Goal: Transaction & Acquisition: Purchase product/service

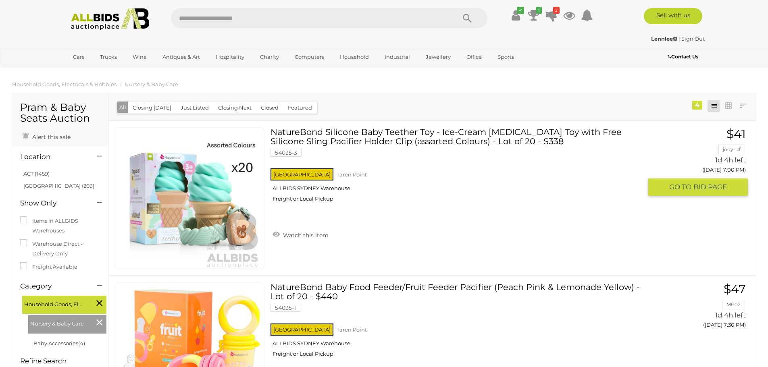
click at [459, 137] on link "NatureBond Silicone Baby Teether Toy - Ice-Cream Teething Toy with Free Silicon…" at bounding box center [458, 167] width 365 height 81
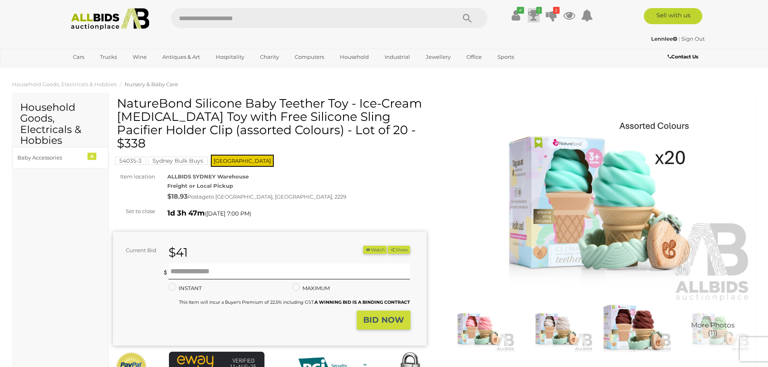
click at [533, 15] on icon at bounding box center [533, 15] width 11 height 15
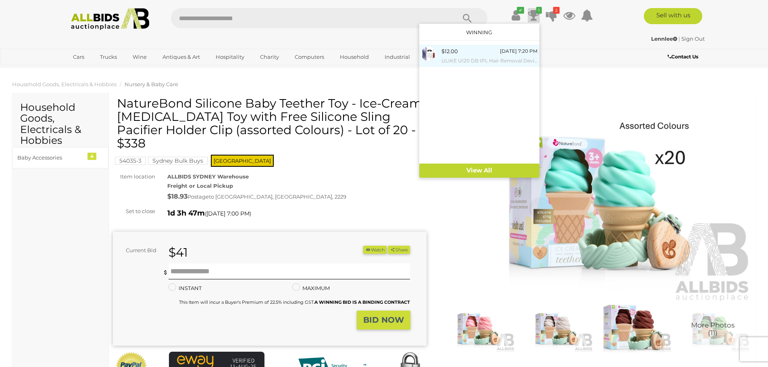
click at [492, 53] on div "$12.00 Sunday 7:20 PM ULIKE UI20 DB IPL Hair Removal Device - ORP $389" at bounding box center [489, 56] width 96 height 18
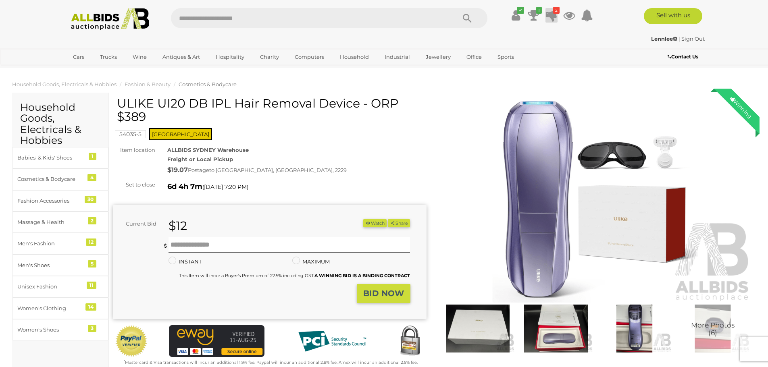
click at [551, 13] on icon at bounding box center [551, 15] width 11 height 15
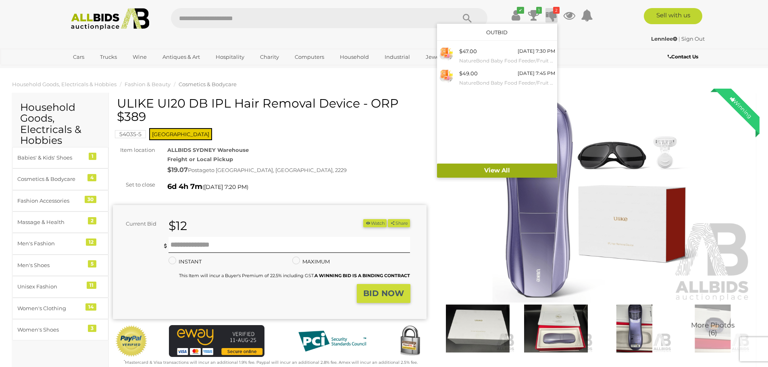
click at [507, 170] on link "View All" at bounding box center [497, 171] width 120 height 14
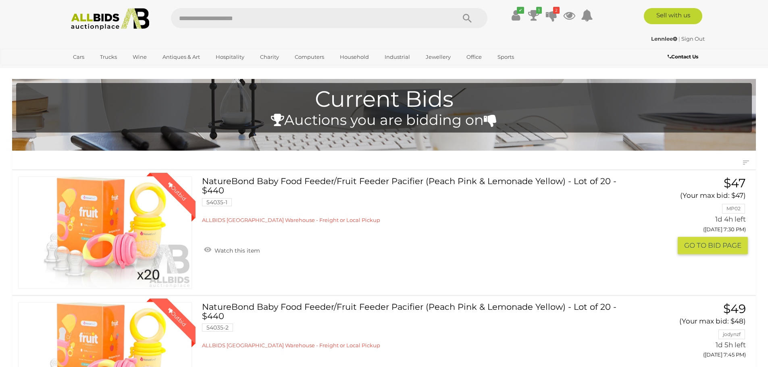
click at [404, 179] on link "NatureBond Baby Food Feeder/Fruit Feeder Pacifier (Peach Pink & Lemonade Yellow…" at bounding box center [417, 200] width 418 height 47
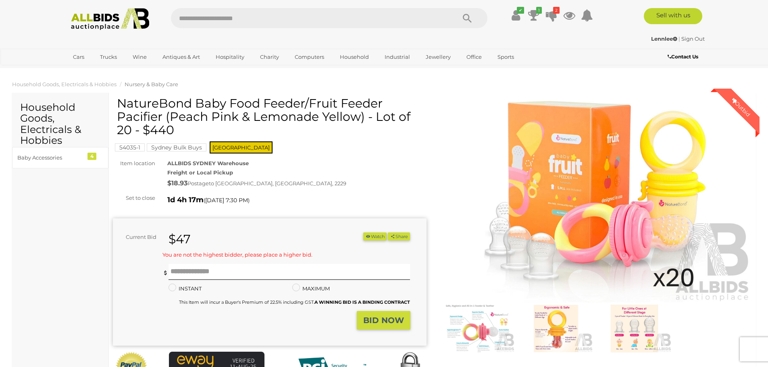
click at [157, 85] on span "Nursery & Baby Care" at bounding box center [152, 84] width 54 height 6
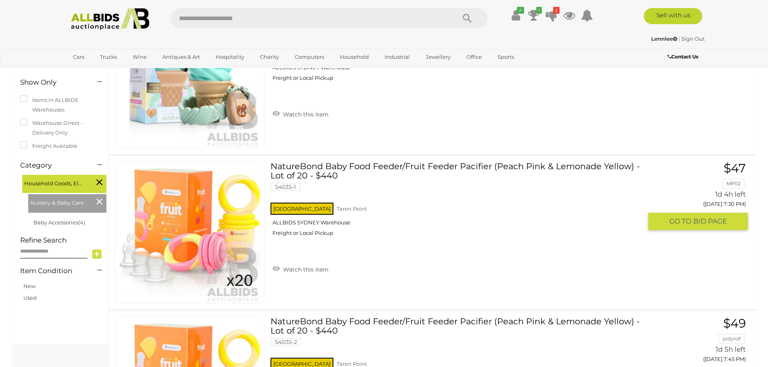
scroll to position [40, 0]
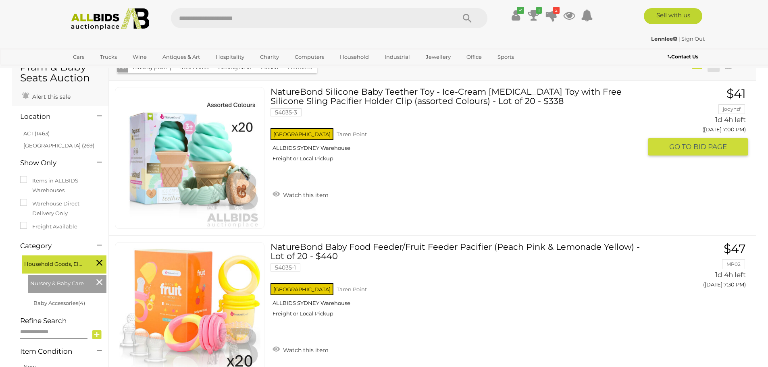
click at [371, 98] on link "NatureBond Silicone Baby Teether Toy - Ice-Cream Teething Toy with Free Silicon…" at bounding box center [458, 127] width 365 height 81
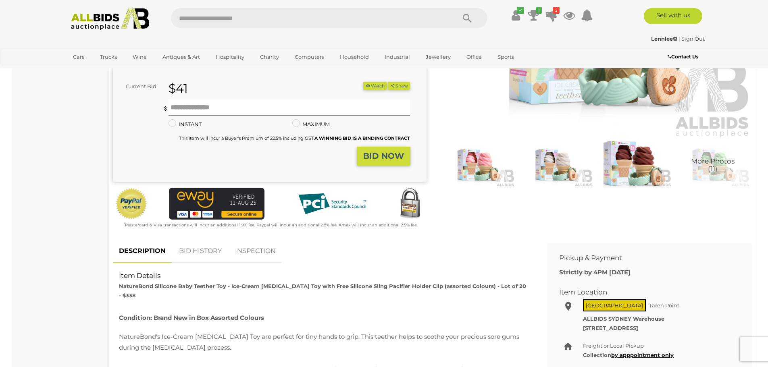
scroll to position [242, 0]
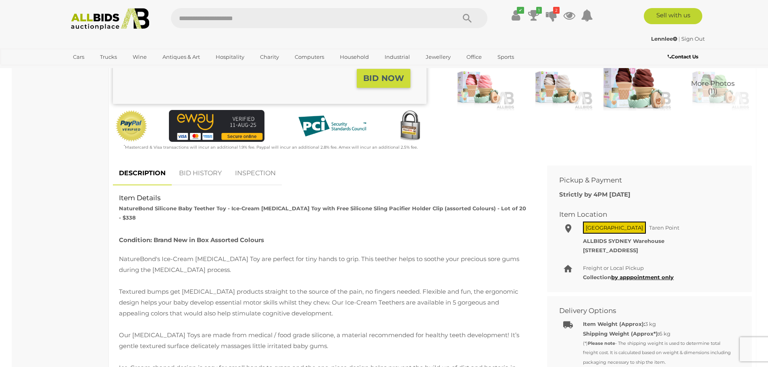
click at [197, 162] on link "BID HISTORY" at bounding box center [200, 174] width 55 height 24
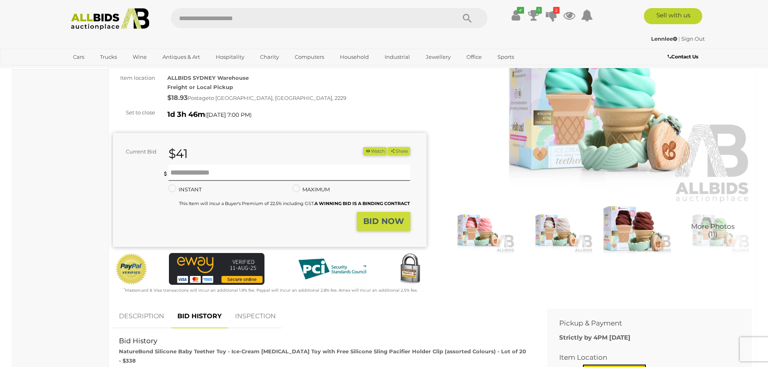
scroll to position [40, 0]
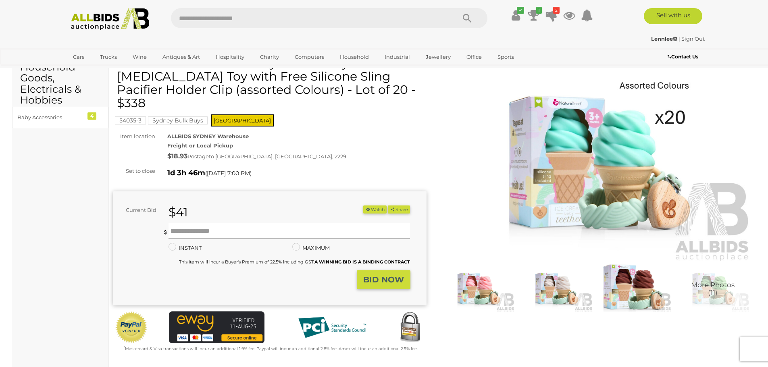
click at [222, 206] on div "$41" at bounding box center [236, 213] width 149 height 14
click at [206, 223] on input "text" at bounding box center [289, 231] width 242 height 16
type input "**"
click at [379, 275] on strong "BID NOW" at bounding box center [383, 280] width 41 height 10
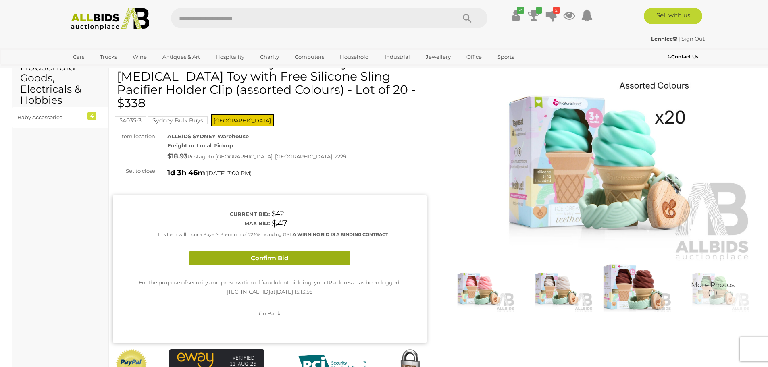
click at [275, 251] on button "Confirm Bid" at bounding box center [269, 258] width 161 height 14
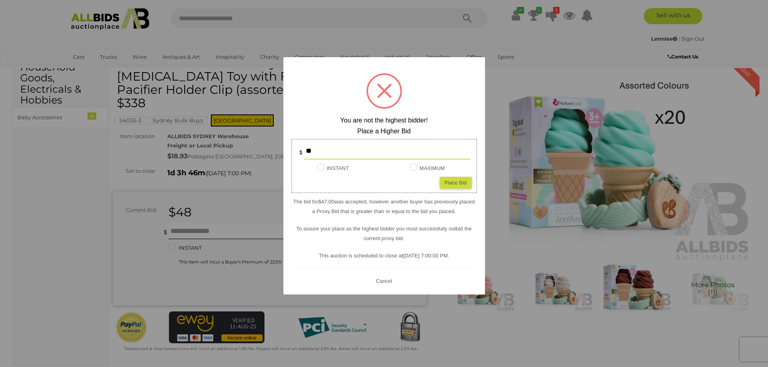
click at [382, 283] on button "Cancel" at bounding box center [383, 281] width 21 height 10
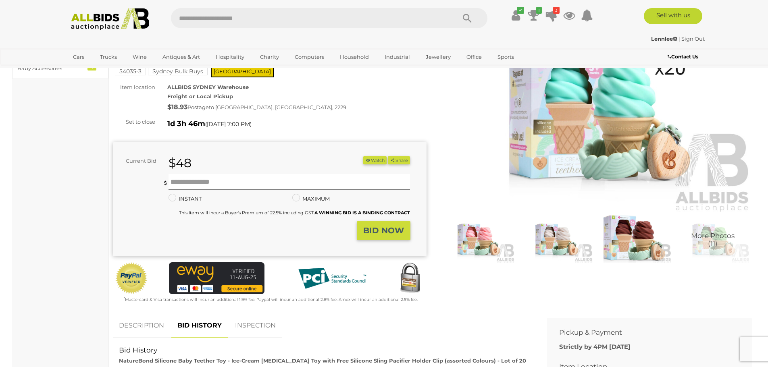
scroll to position [0, 0]
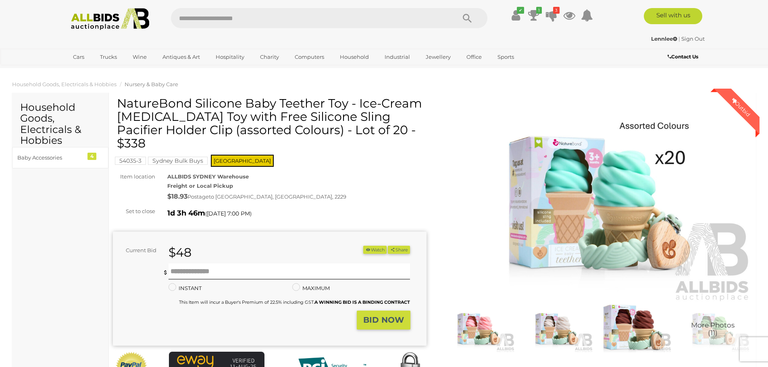
click at [154, 80] on li "Nursery & Baby Care" at bounding box center [148, 84] width 60 height 9
click at [152, 85] on span "Nursery & Baby Care" at bounding box center [152, 84] width 54 height 6
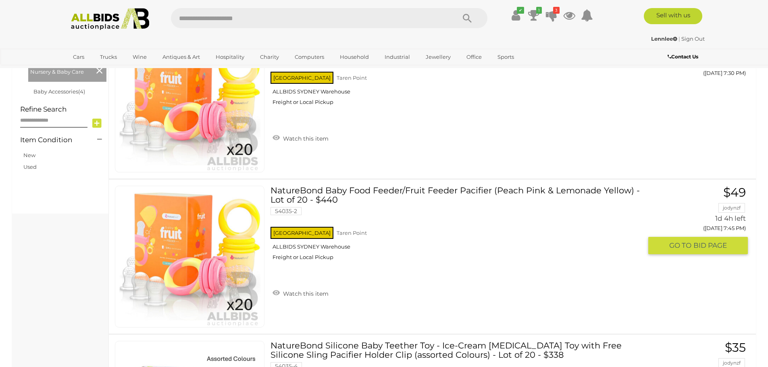
scroll to position [242, 0]
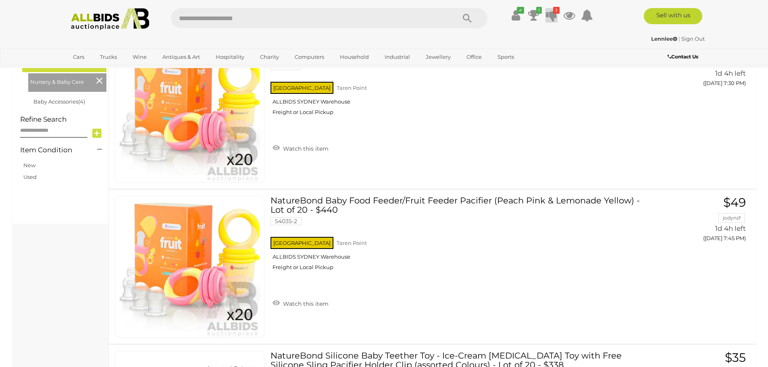
click at [549, 15] on icon at bounding box center [551, 15] width 11 height 15
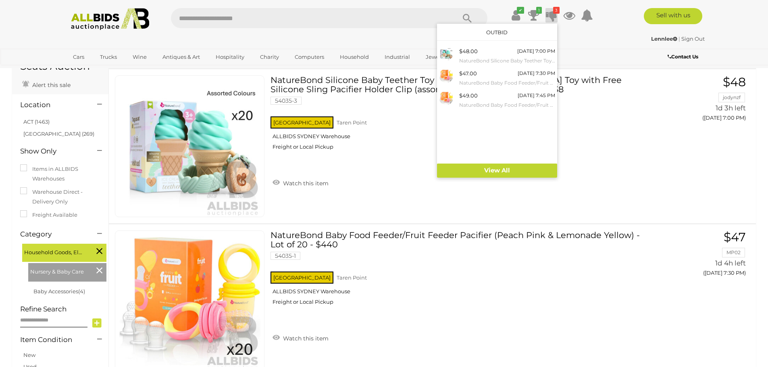
scroll to position [0, 0]
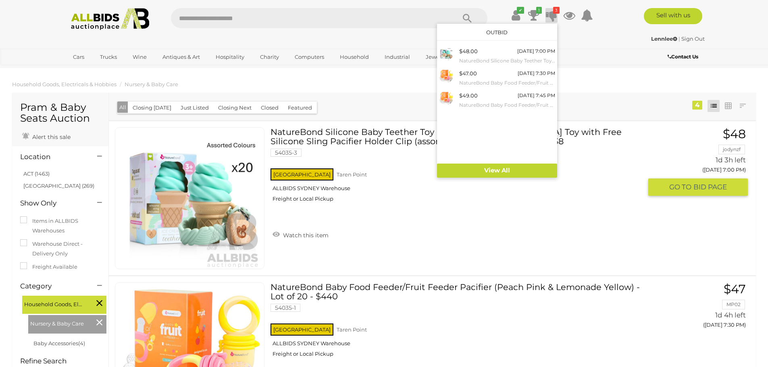
click at [444, 242] on div "NatureBond Silicone Baby Teether Toy - Ice-Cream Teething Toy with Free Silicon…" at bounding box center [458, 185] width 377 height 117
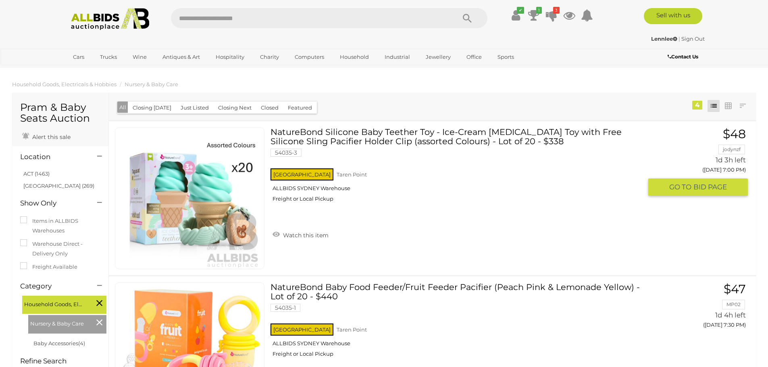
click at [448, 135] on link "NatureBond Silicone Baby Teether Toy - Ice-Cream [MEDICAL_DATA] Toy with Free S…" at bounding box center [458, 167] width 365 height 81
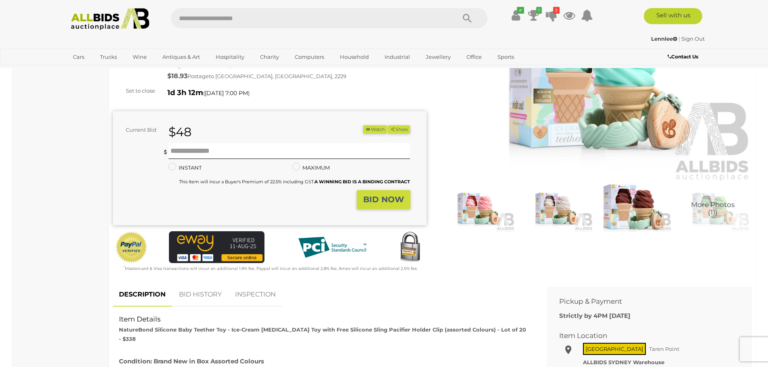
scroll to position [121, 0]
click at [233, 143] on input "text" at bounding box center [289, 151] width 242 height 16
type input "**"
click at [378, 194] on strong "BID NOW" at bounding box center [383, 199] width 41 height 10
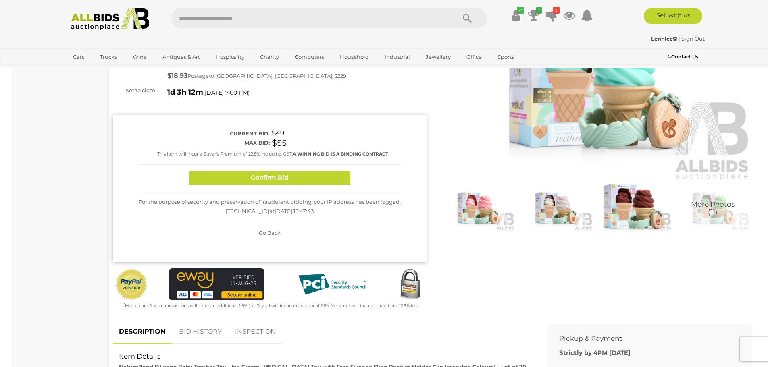
click at [264, 171] on button "Confirm Bid" at bounding box center [269, 178] width 161 height 14
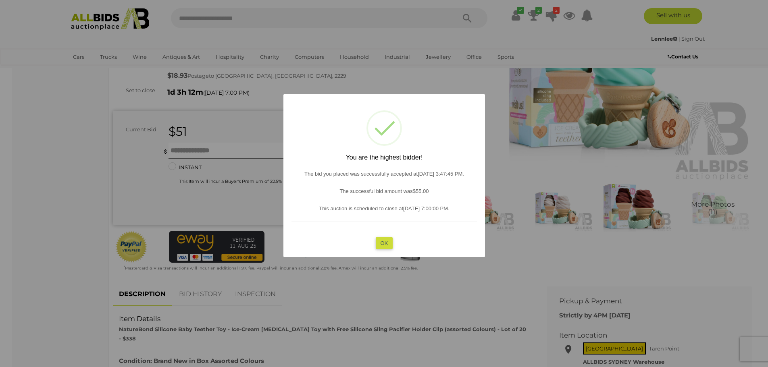
click at [387, 242] on button "OK" at bounding box center [383, 243] width 17 height 12
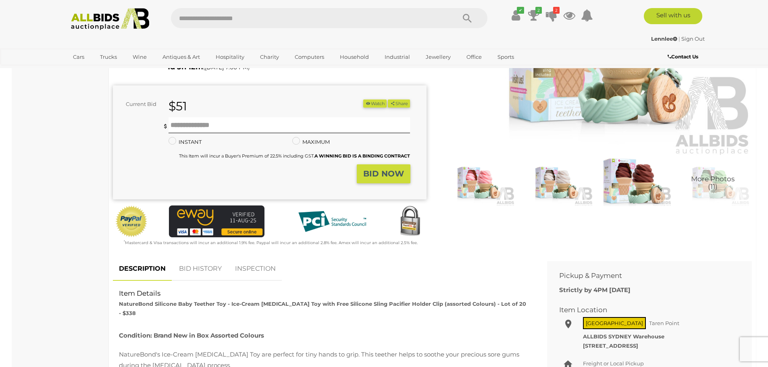
scroll to position [282, 0]
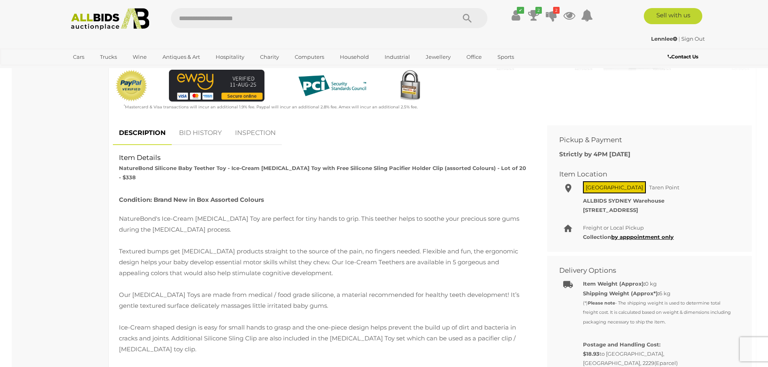
click at [213, 121] on link "BID HISTORY" at bounding box center [200, 133] width 55 height 24
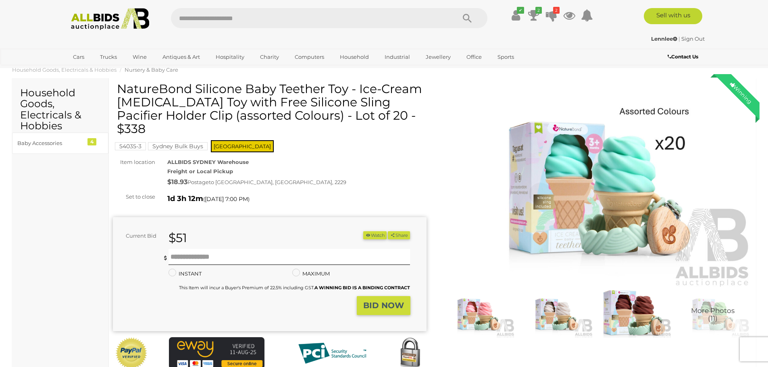
scroll to position [0, 0]
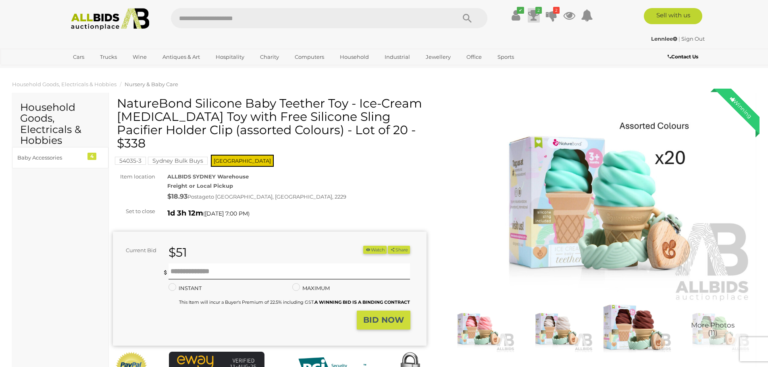
click at [535, 11] on icon "2" at bounding box center [538, 10] width 6 height 7
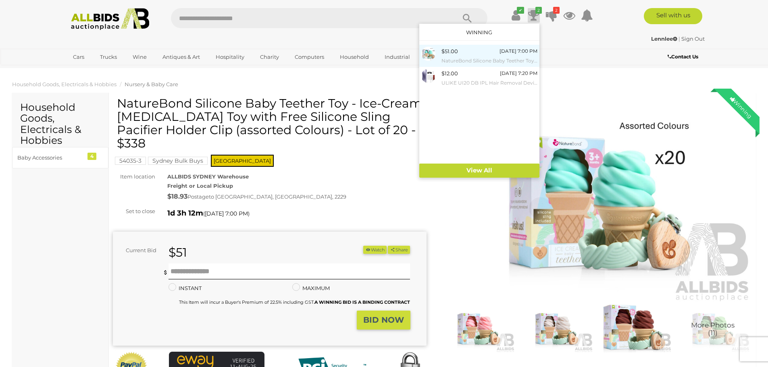
click at [465, 55] on div "$51.00 Tomorrow 7:00 PM NatureBond Silicone Baby Teether Toy - Ice-Cream Teethi…" at bounding box center [489, 56] width 96 height 18
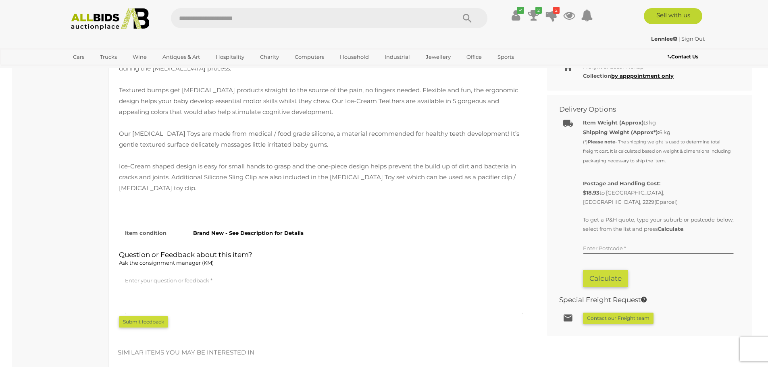
scroll to position [242, 0]
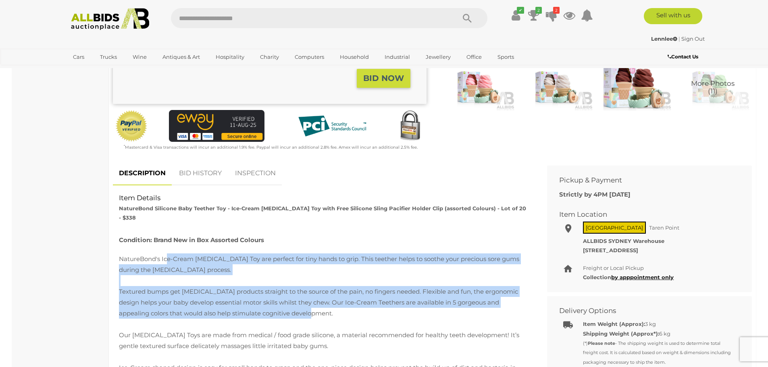
drag, startPoint x: 165, startPoint y: 234, endPoint x: 364, endPoint y: 295, distance: 207.4
click at [364, 295] on div "Condition: Brand New in Box Assorted Colours NatureBond's Ice-Cream [MEDICAL_DA…" at bounding box center [324, 324] width 410 height 179
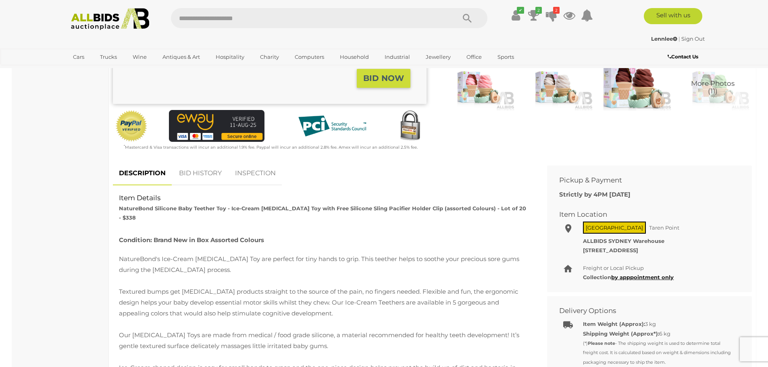
click at [307, 308] on div "Condition: Brand New in Box Assorted Colours NatureBond's Ice-Cream [MEDICAL_DA…" at bounding box center [324, 324] width 410 height 179
click at [653, 274] on u "by apppointment only" at bounding box center [642, 277] width 62 height 6
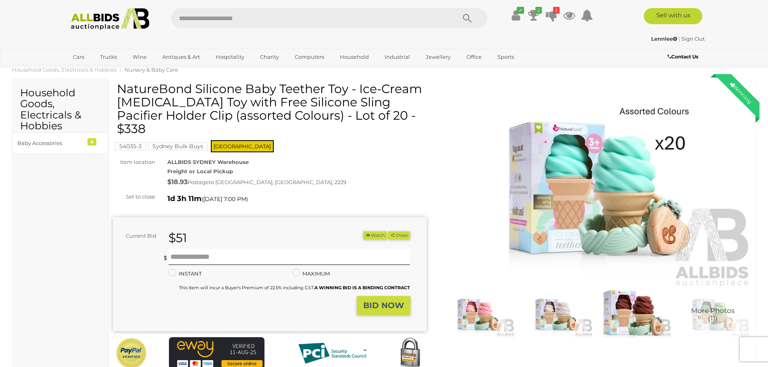
scroll to position [0, 0]
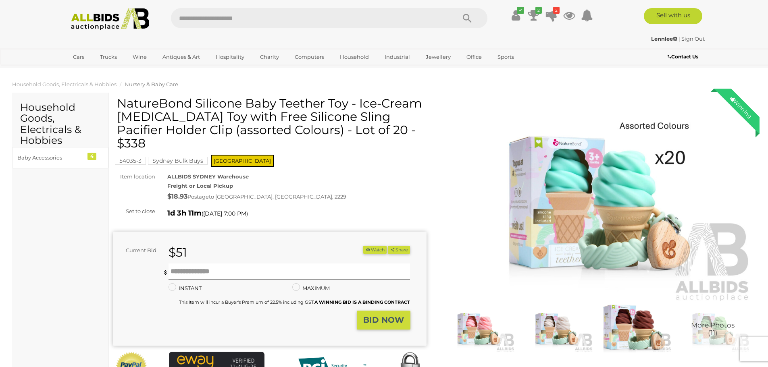
click at [655, 179] on img at bounding box center [595, 202] width 314 height 202
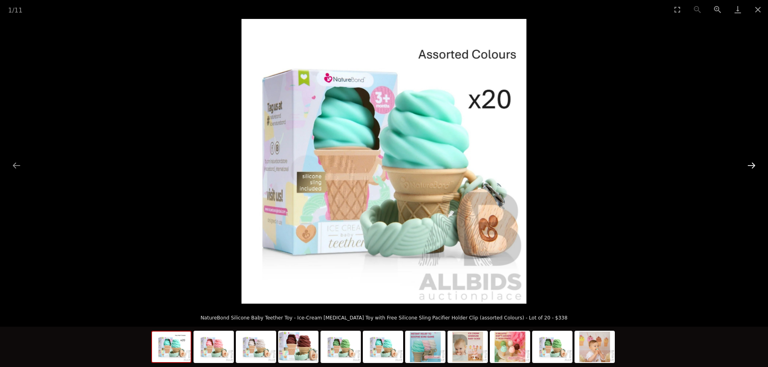
click at [751, 166] on button "Next slide" at bounding box center [751, 166] width 17 height 16
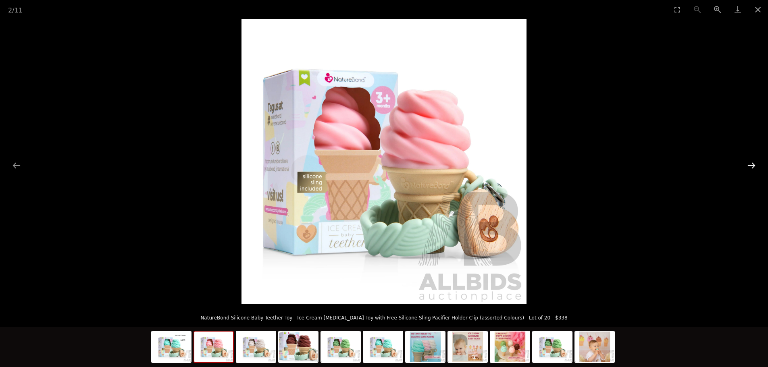
click at [751, 166] on button "Next slide" at bounding box center [751, 166] width 17 height 16
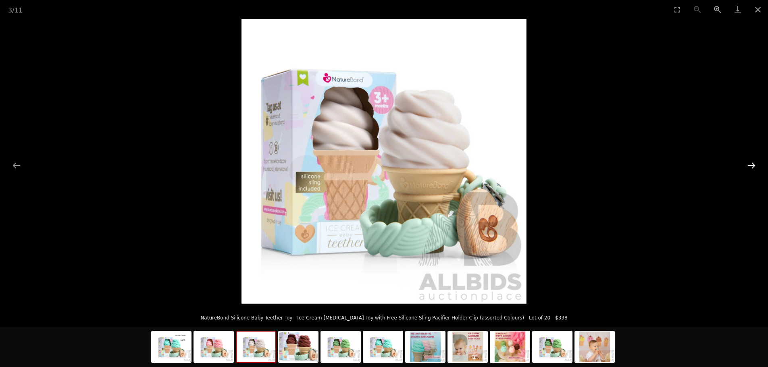
click at [751, 166] on button "Next slide" at bounding box center [751, 166] width 17 height 16
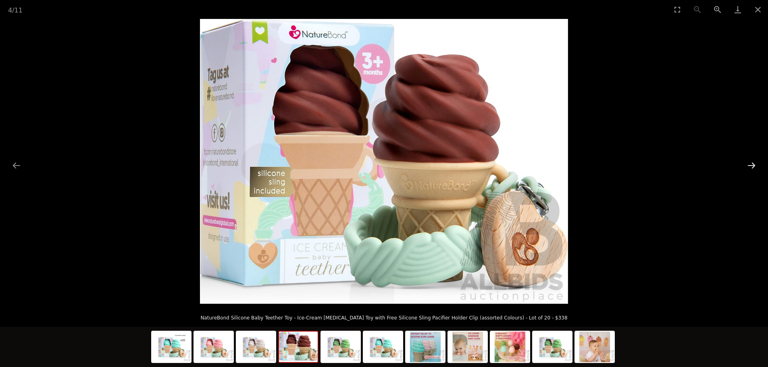
click at [751, 166] on button "Next slide" at bounding box center [751, 166] width 17 height 16
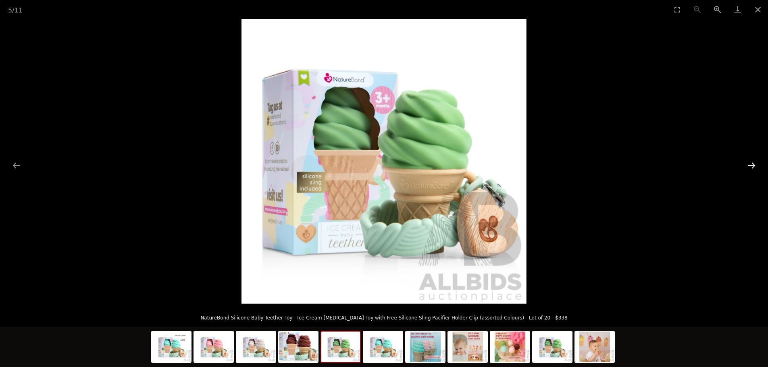
click at [751, 166] on button "Next slide" at bounding box center [751, 166] width 17 height 16
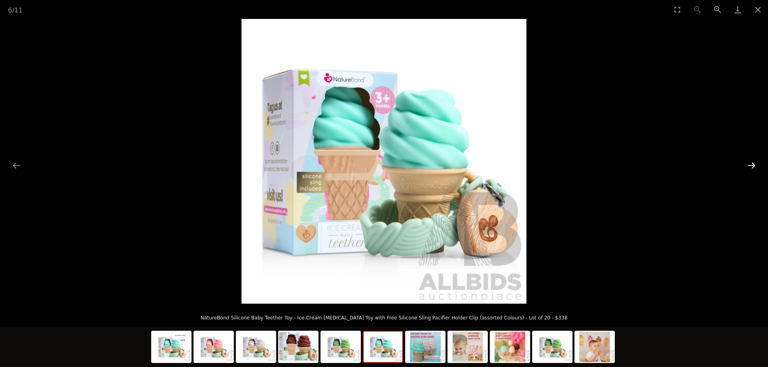
click at [751, 166] on button "Next slide" at bounding box center [751, 166] width 17 height 16
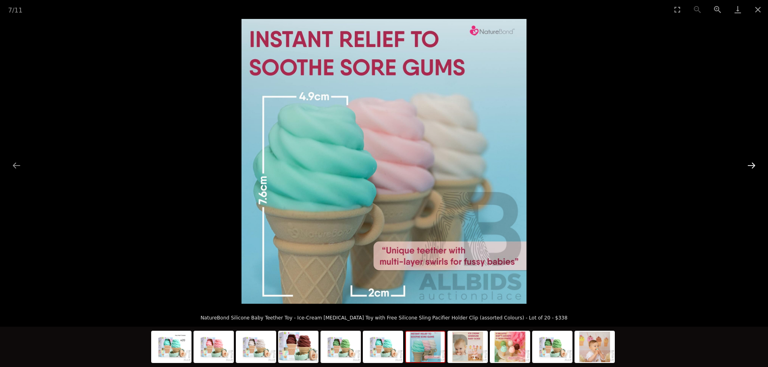
click at [752, 166] on button "Next slide" at bounding box center [751, 166] width 17 height 16
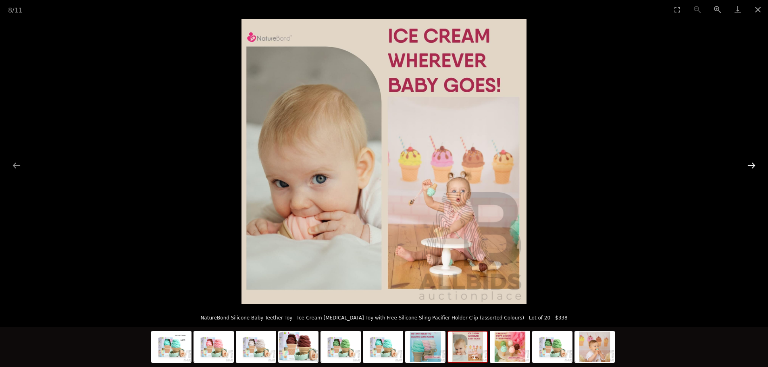
click at [752, 166] on button "Next slide" at bounding box center [751, 166] width 17 height 16
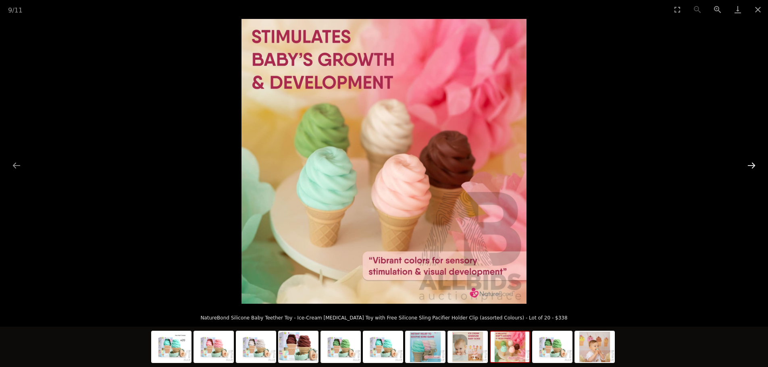
click at [752, 166] on button "Next slide" at bounding box center [751, 166] width 17 height 16
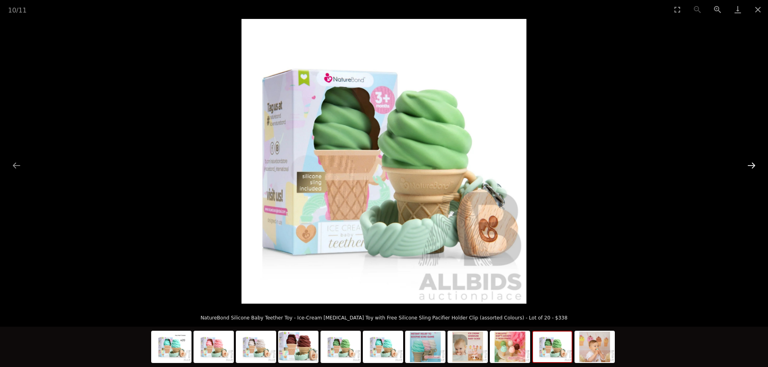
click at [752, 166] on button "Next slide" at bounding box center [751, 166] width 17 height 16
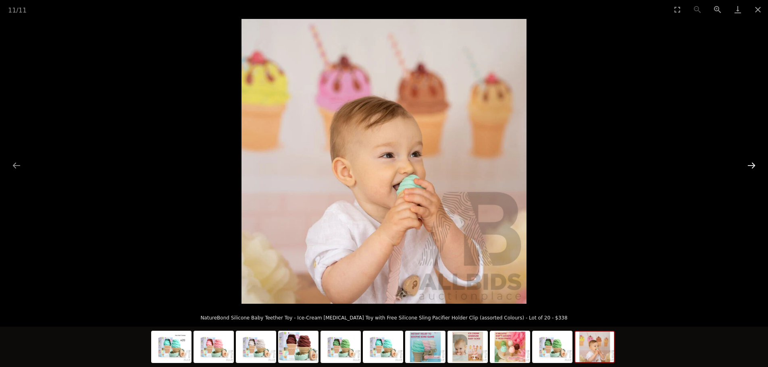
click at [754, 166] on button "Next slide" at bounding box center [751, 166] width 17 height 16
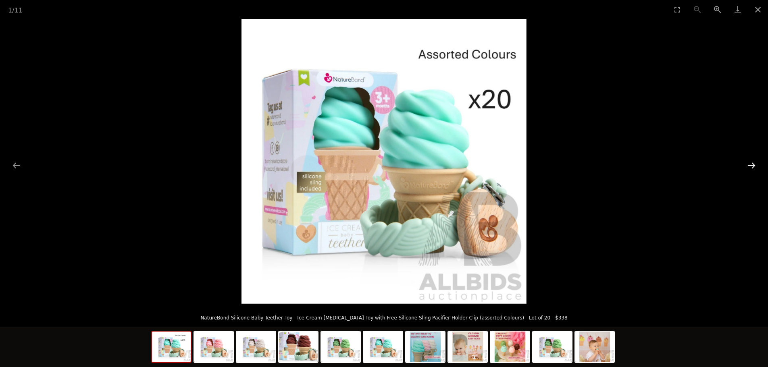
click at [754, 166] on button "Next slide" at bounding box center [751, 166] width 17 height 16
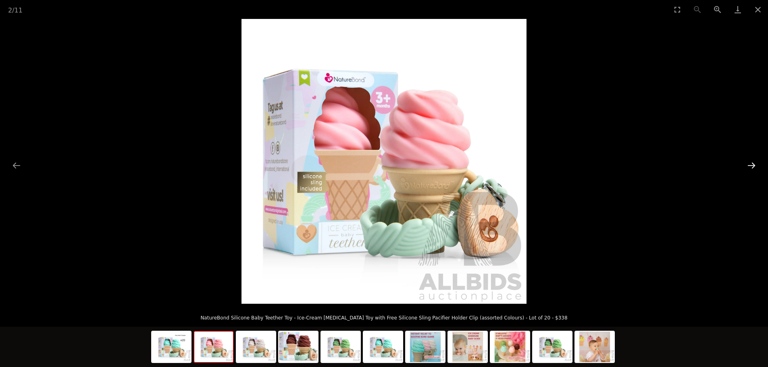
click at [757, 167] on button "Next slide" at bounding box center [751, 166] width 17 height 16
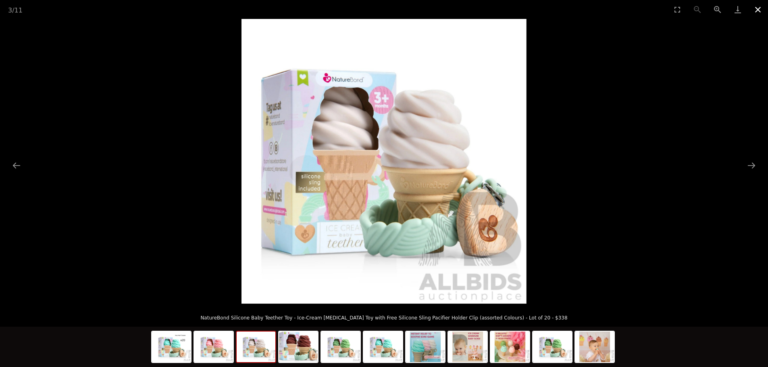
click at [759, 8] on button "Close gallery" at bounding box center [758, 9] width 20 height 19
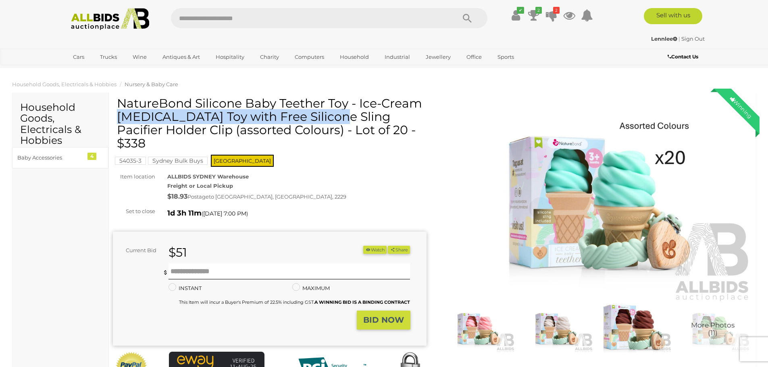
drag, startPoint x: 118, startPoint y: 104, endPoint x: 349, endPoint y: 106, distance: 230.5
click at [349, 106] on h1 "NatureBond Silicone Baby Teether Toy - Ice-Cream [MEDICAL_DATA] Toy with Free S…" at bounding box center [271, 123] width 308 height 53
copy h1 "NatureBond Silicone Baby Teether Toy"
